Goal: Task Accomplishment & Management: Manage account settings

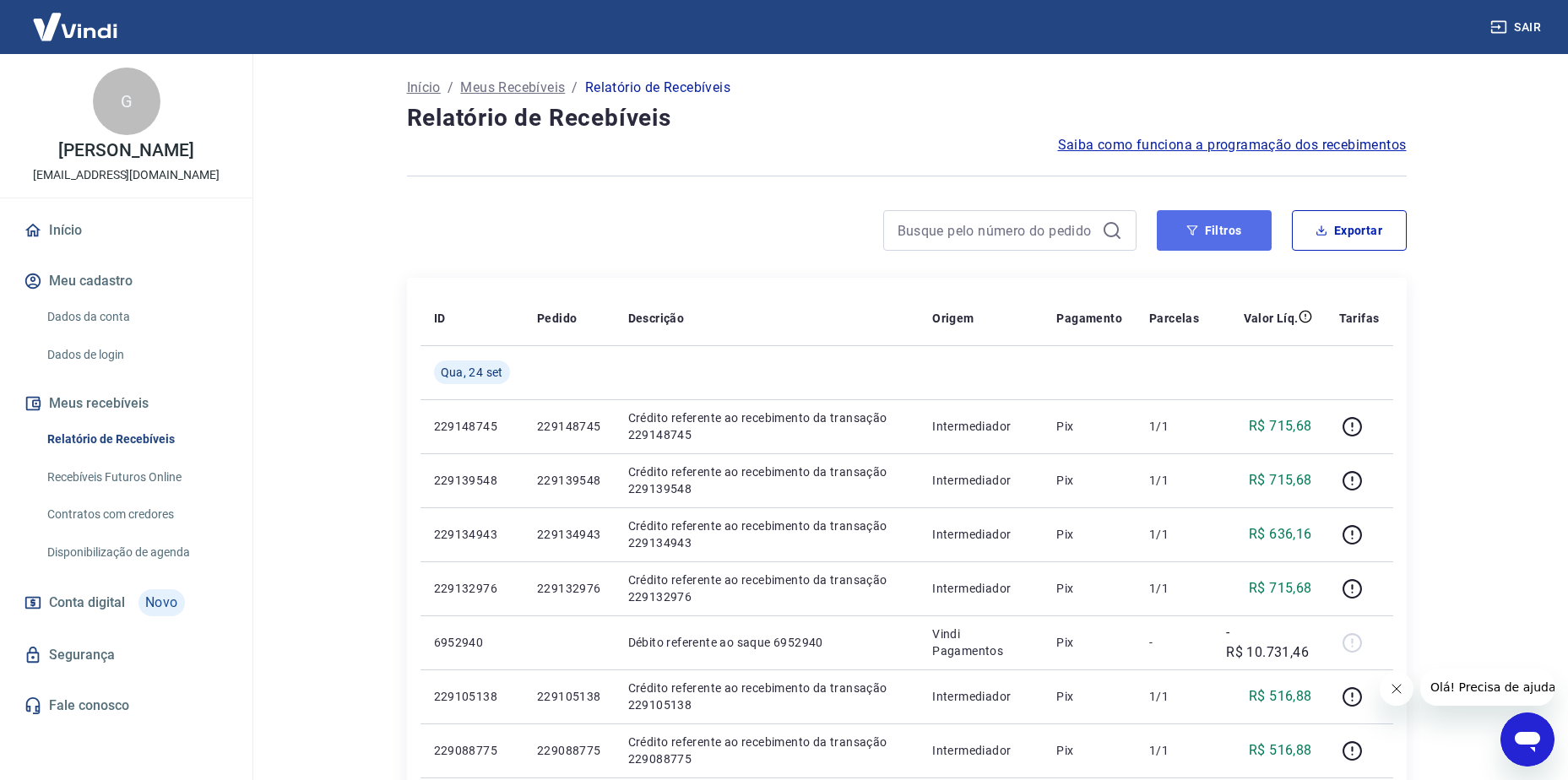
click at [1243, 216] on button "Filtros" at bounding box center [1214, 230] width 115 height 40
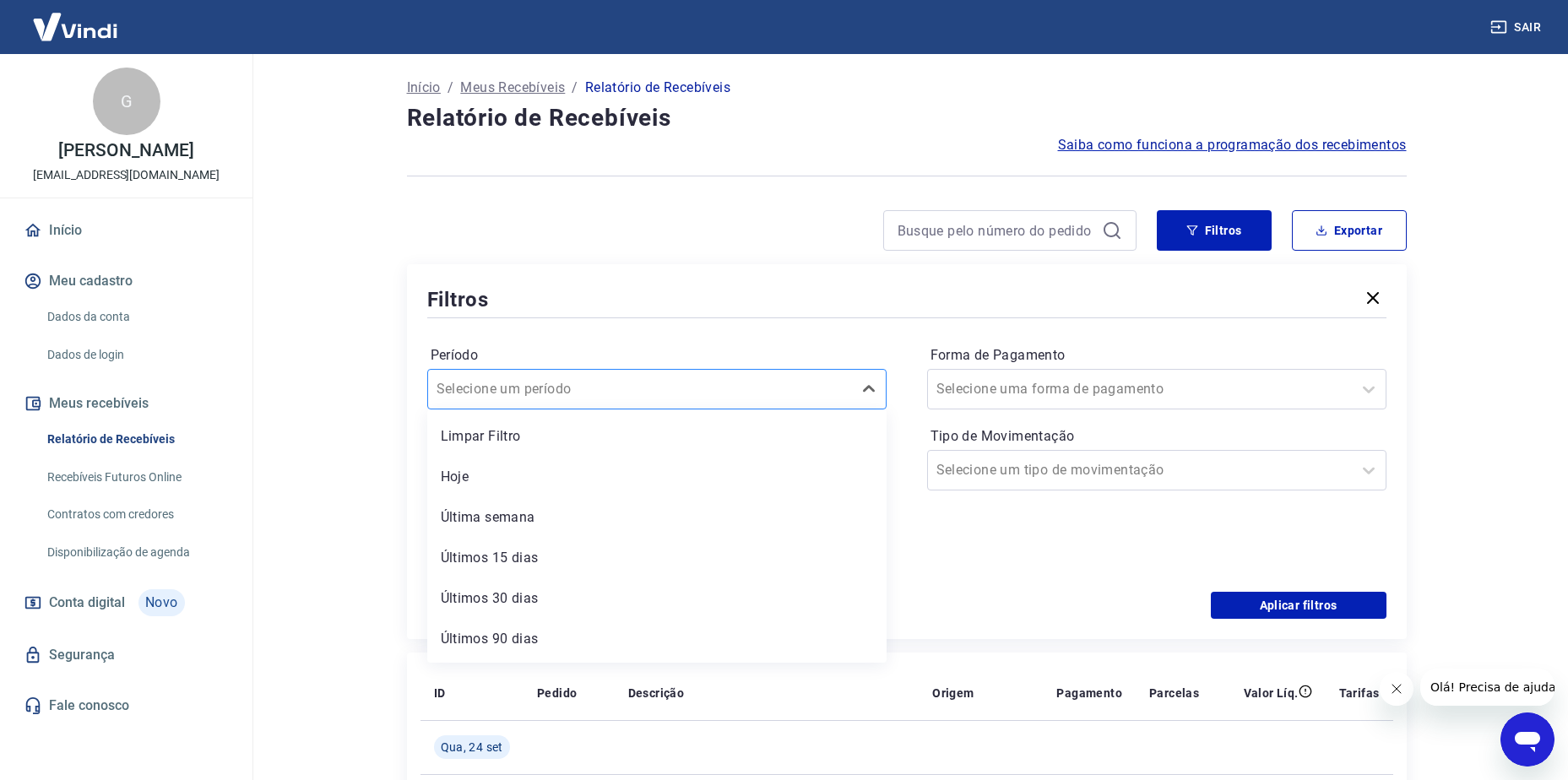
click at [745, 383] on div at bounding box center [640, 389] width 407 height 24
click at [760, 330] on div "Período Selecione um período Período personalizado Forma de Pagamento Selecione…" at bounding box center [907, 457] width 960 height 270
click at [868, 471] on icon at bounding box center [862, 470] width 20 height 20
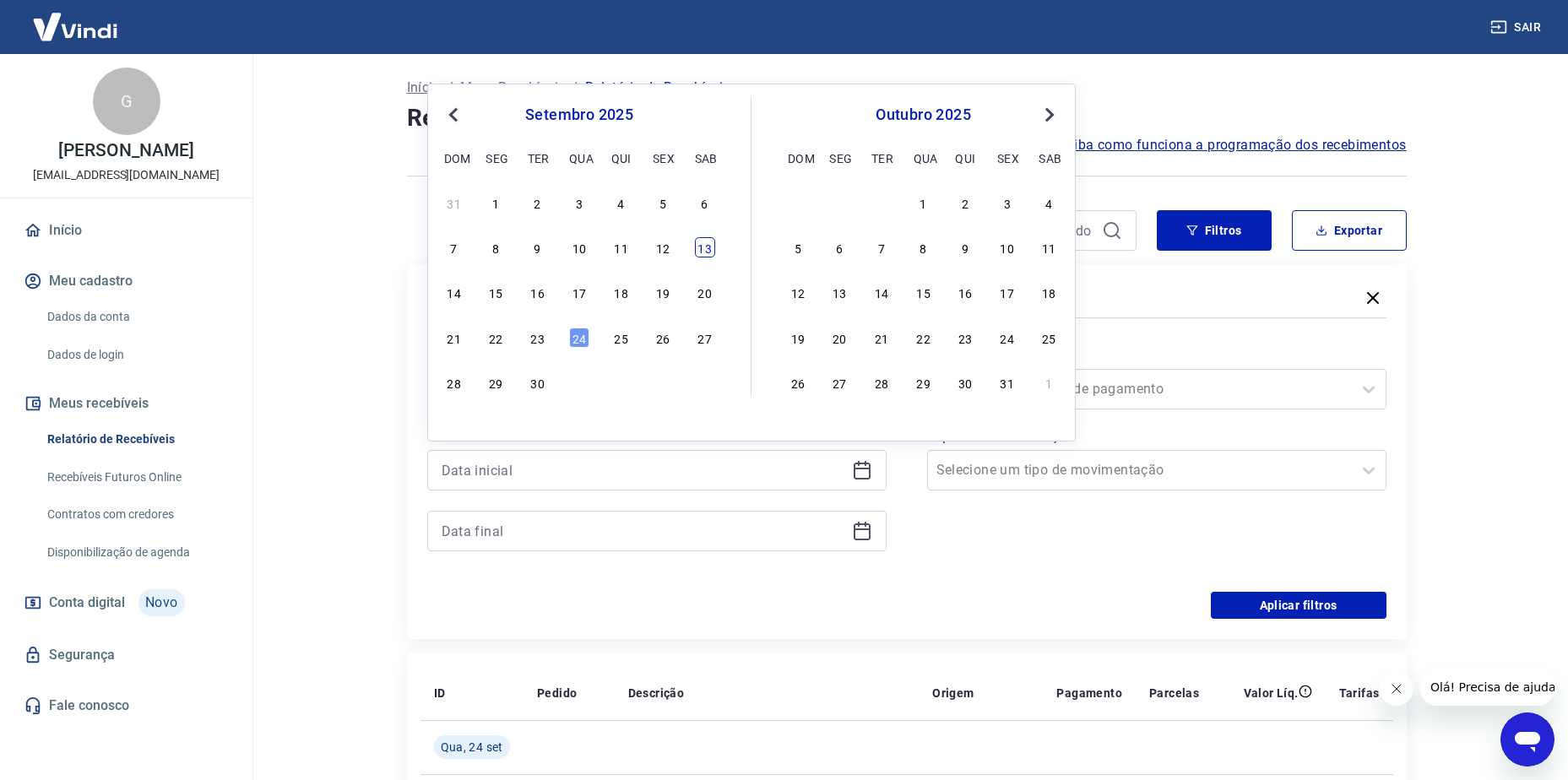
click at [705, 241] on div "13" at bounding box center [705, 247] width 20 height 20
type input "[DATE]"
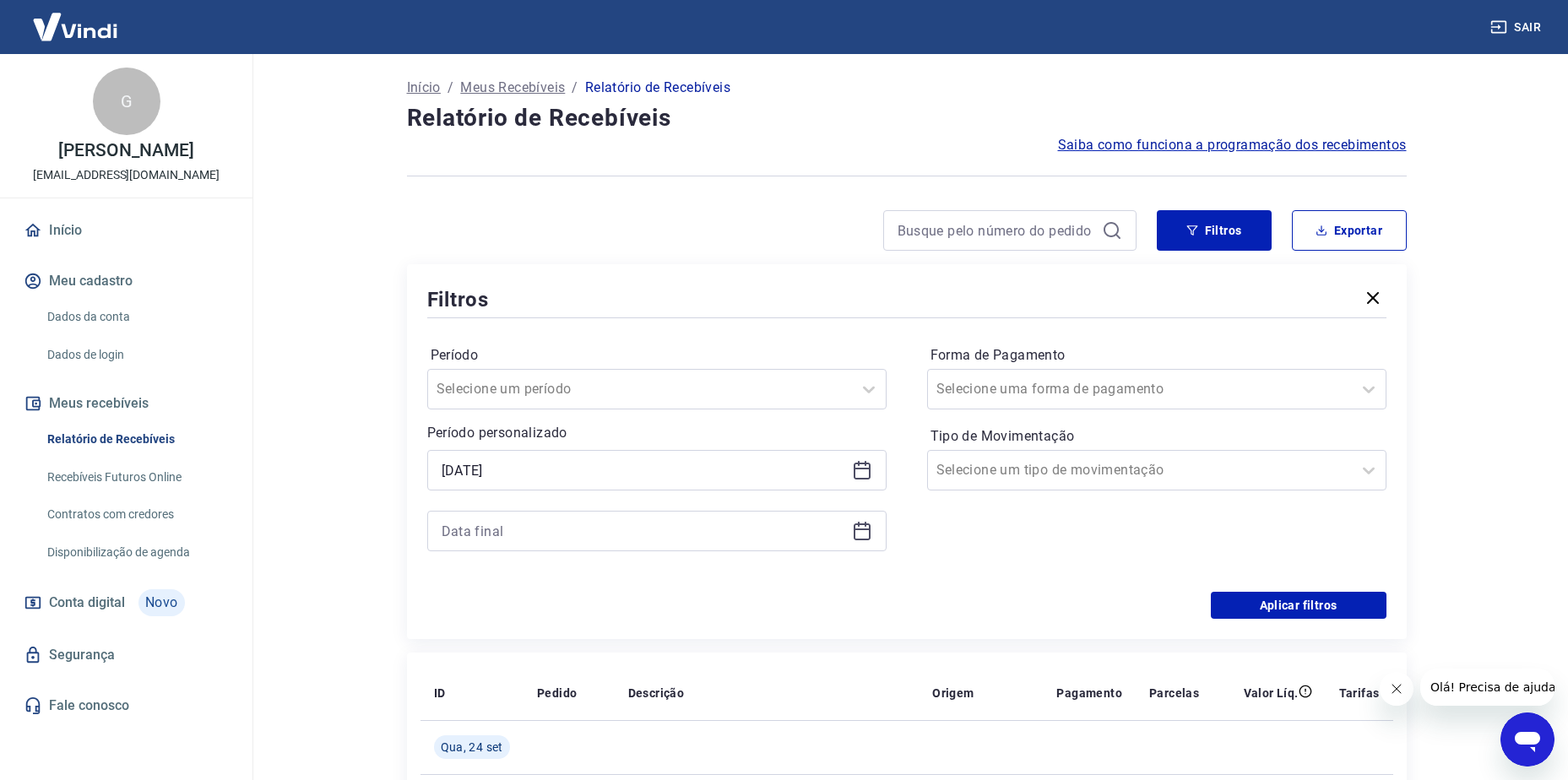
click at [863, 535] on icon at bounding box center [862, 530] width 20 height 20
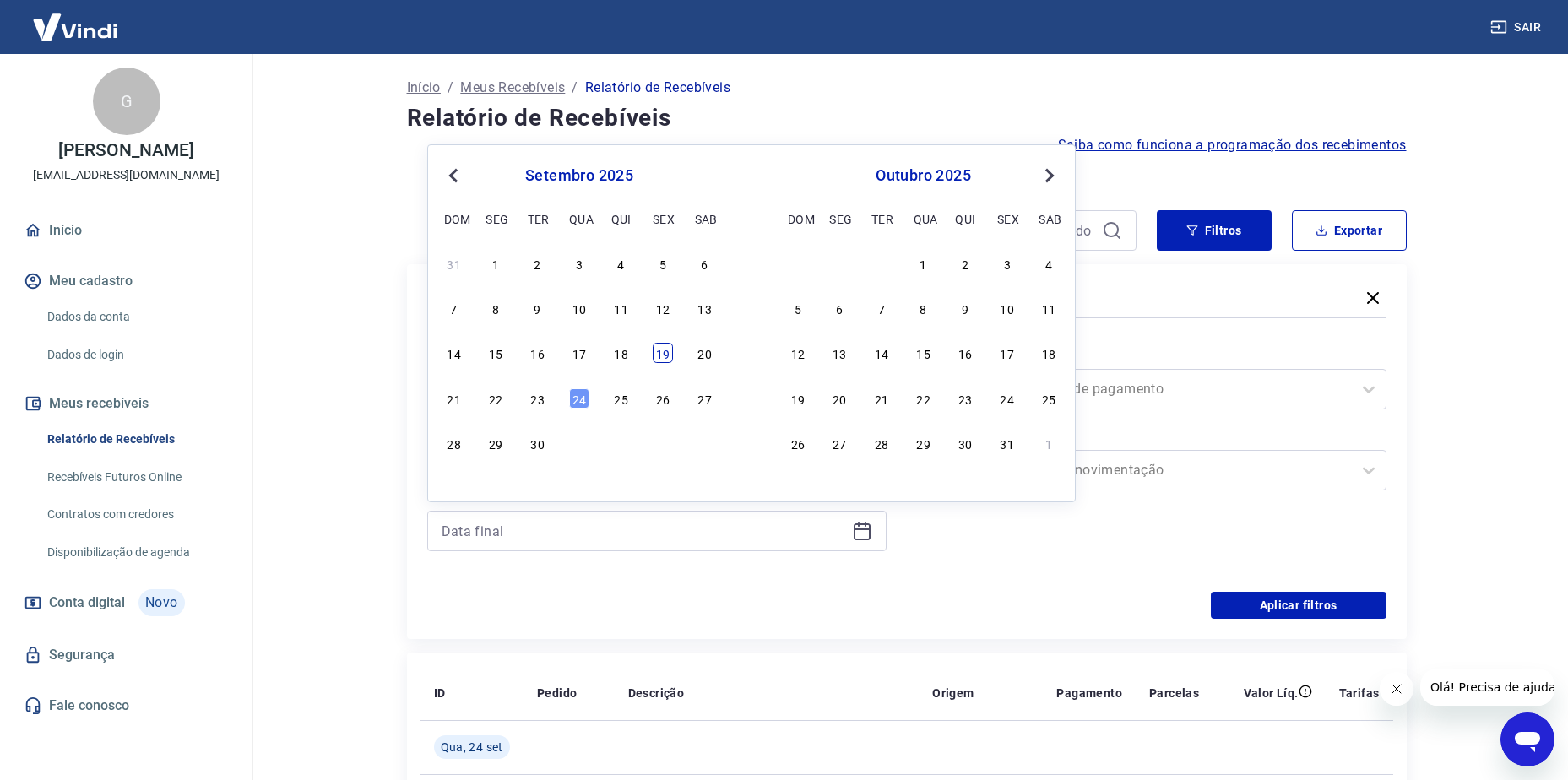
click at [670, 355] on div "19" at bounding box center [663, 352] width 20 height 20
type input "[DATE]"
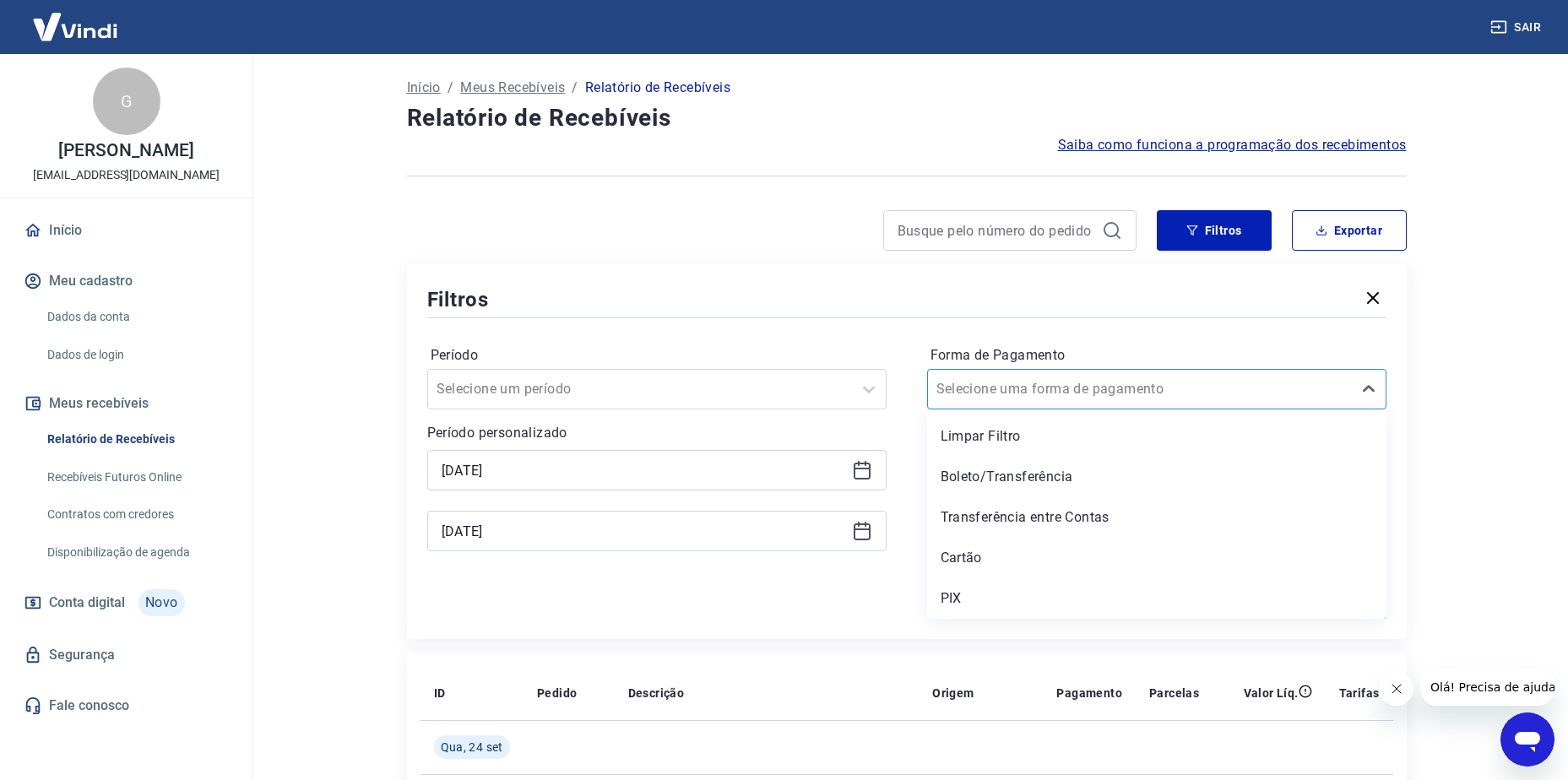
click at [1111, 395] on div at bounding box center [1140, 389] width 407 height 24
click at [1111, 394] on div at bounding box center [1140, 389] width 407 height 24
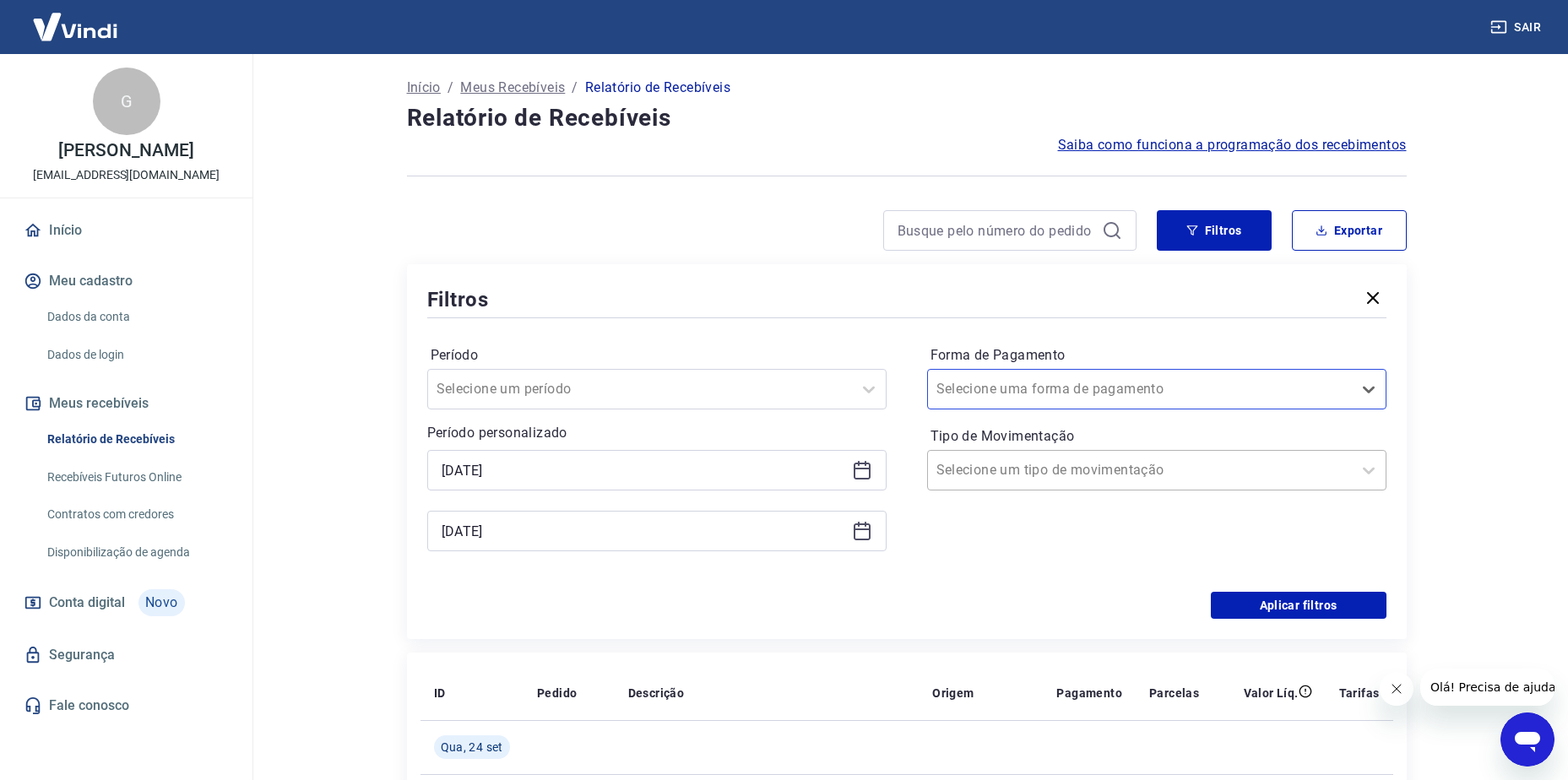
click at [1144, 460] on div at bounding box center [1140, 470] width 407 height 24
click at [1297, 609] on button "Aplicar filtros" at bounding box center [1299, 605] width 175 height 27
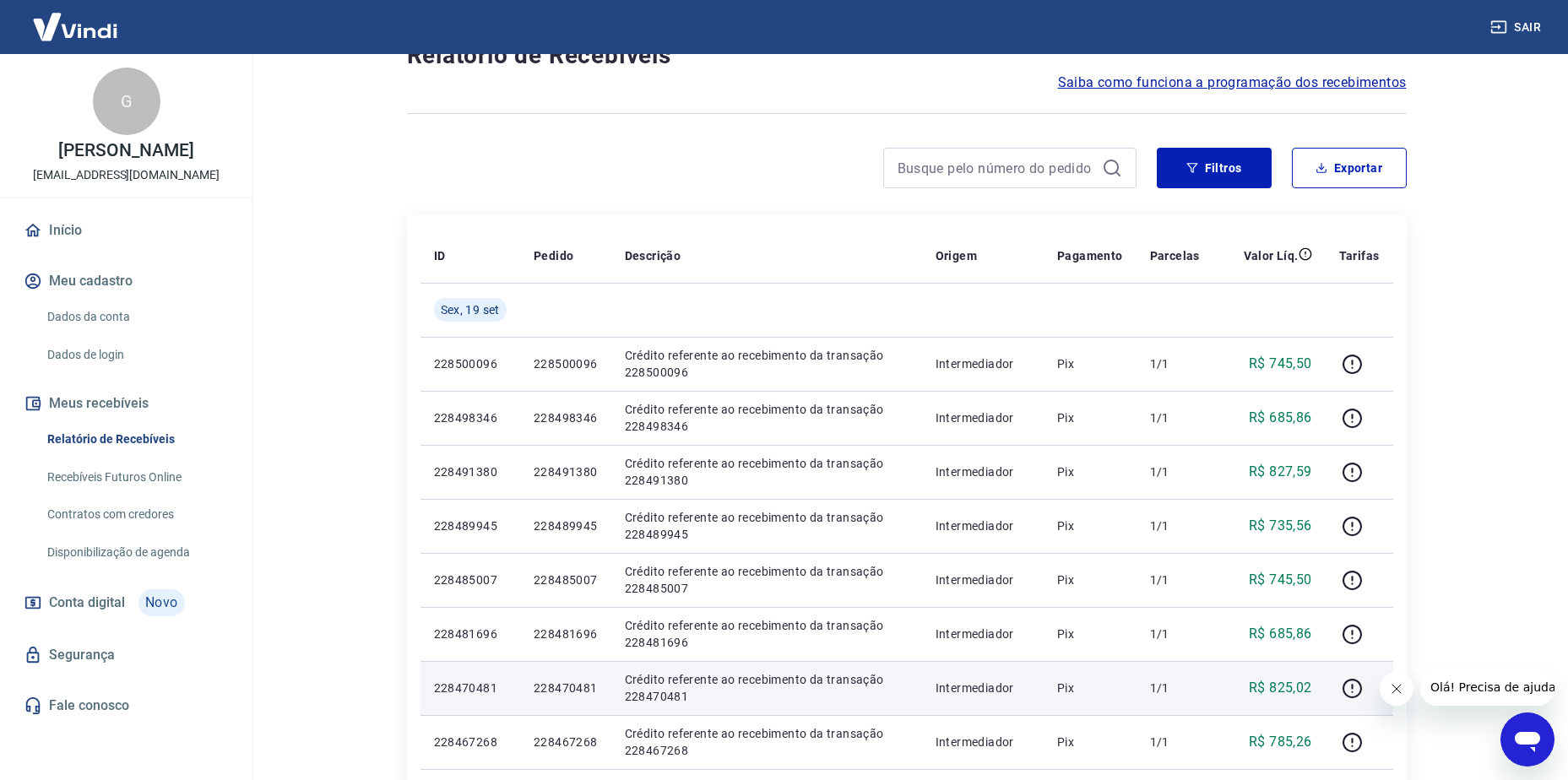
scroll to position [84, 0]
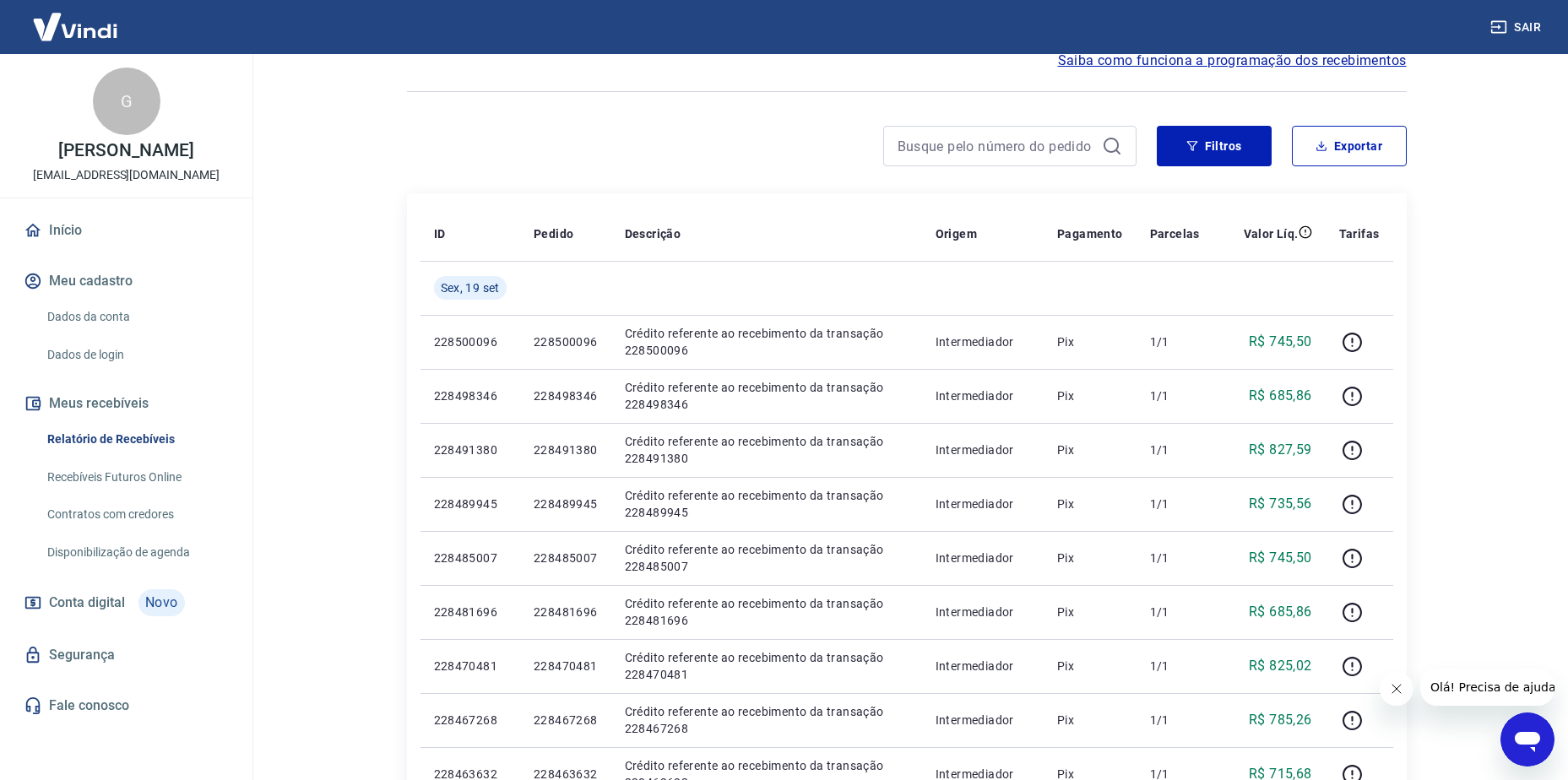
click at [1345, 168] on div "Filtros Exportar" at bounding box center [906, 153] width 1000 height 54
click at [1347, 152] on button "Exportar" at bounding box center [1349, 146] width 115 height 40
type input "[DATE]"
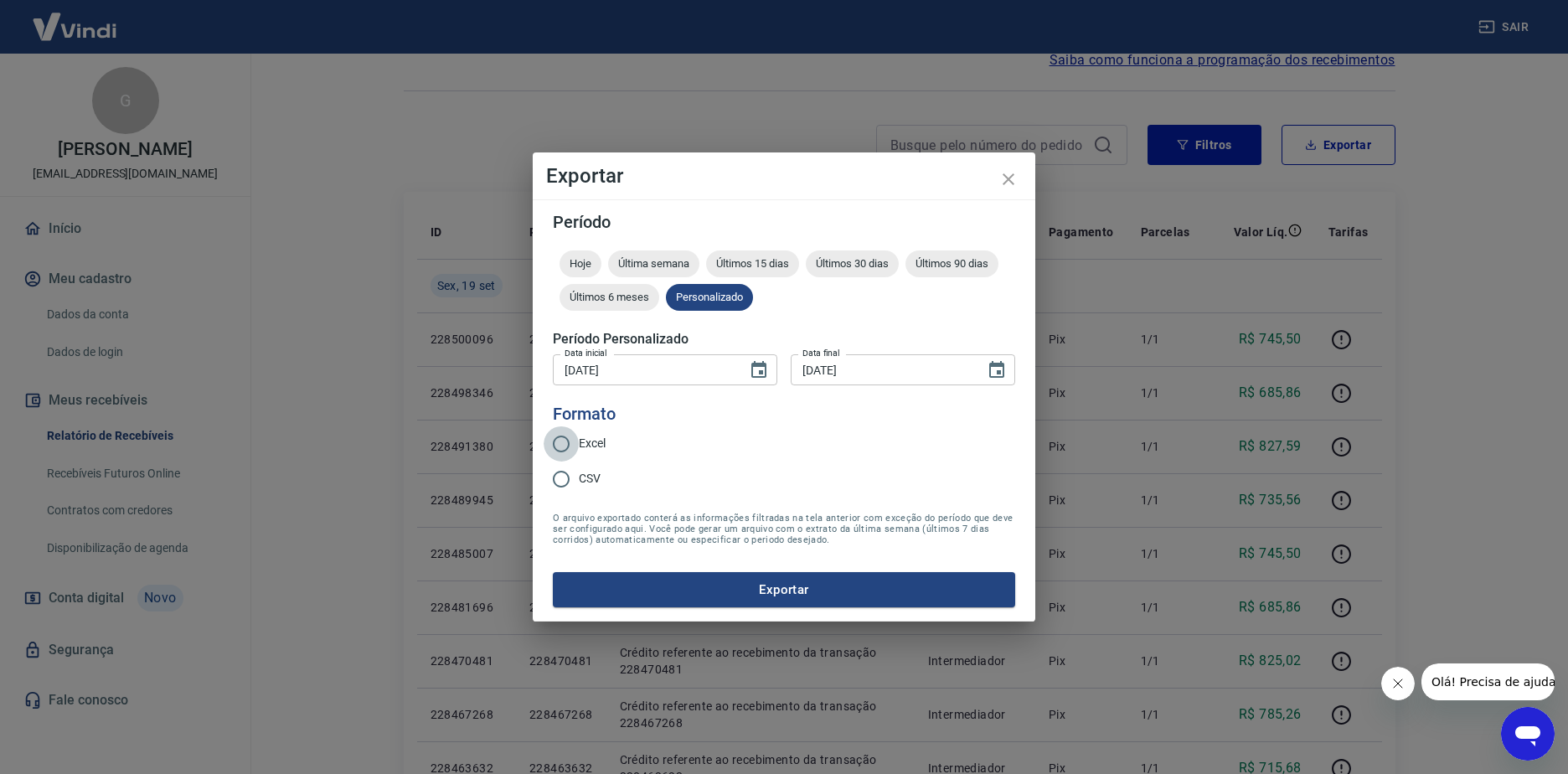
click at [572, 444] on input "Excel" at bounding box center [561, 444] width 35 height 35
radio input "true"
click at [769, 591] on button "Exportar" at bounding box center [784, 590] width 462 height 35
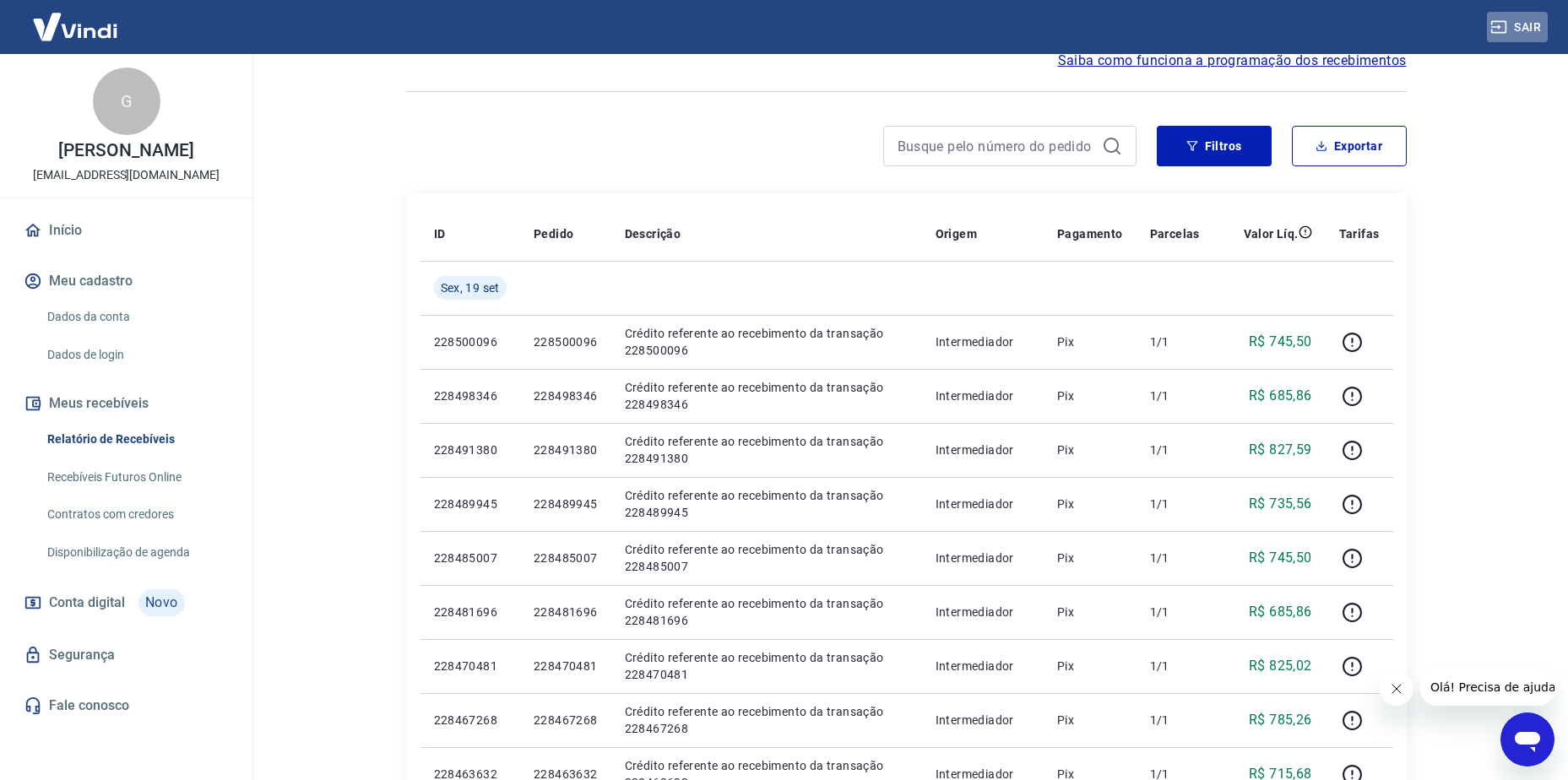
click at [1527, 19] on button "Sair" at bounding box center [1517, 27] width 60 height 32
